Goal: Navigation & Orientation: Go to known website

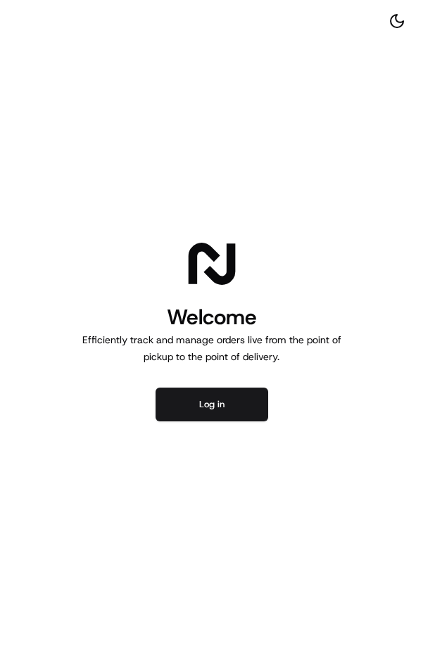
click at [246, 413] on button "Log in" at bounding box center [211, 405] width 113 height 34
